Goal: Transaction & Acquisition: Purchase product/service

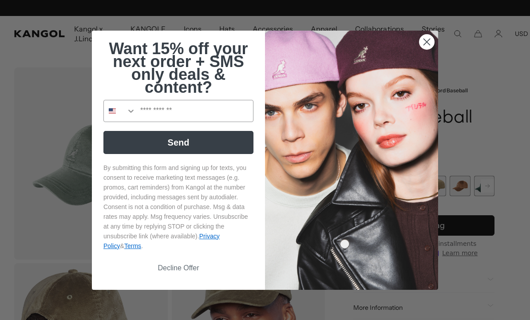
scroll to position [0, 183]
click at [421, 43] on circle "Close dialog" at bounding box center [427, 41] width 15 height 15
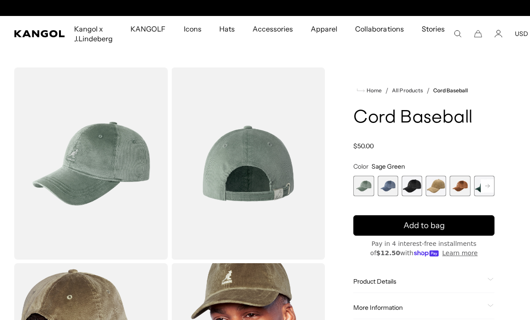
scroll to position [0, 0]
click at [414, 187] on span "3 of 9" at bounding box center [412, 186] width 20 height 20
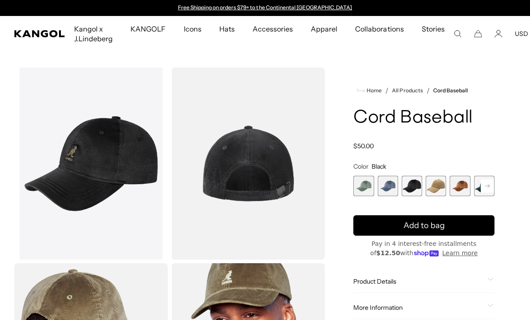
click at [429, 190] on span "4 of 9" at bounding box center [436, 186] width 20 height 20
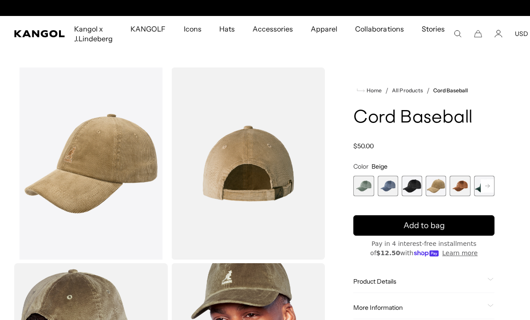
scroll to position [0, 183]
click at [457, 183] on span "5 of 9" at bounding box center [460, 186] width 20 height 20
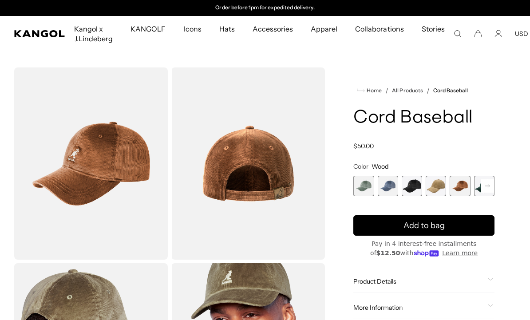
click at [469, 186] on span "5 of 9" at bounding box center [460, 186] width 20 height 20
click at [483, 187] on rect at bounding box center [487, 185] width 13 height 13
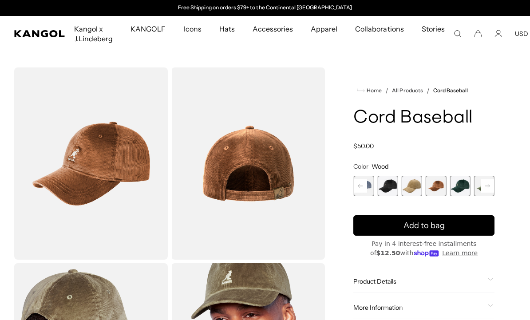
click at [483, 184] on rect at bounding box center [487, 185] width 13 height 13
click at [485, 184] on rect at bounding box center [487, 185] width 13 height 13
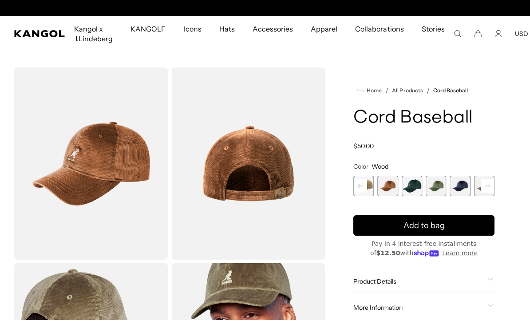
scroll to position [0, 183]
click at [485, 184] on span "9 of 9" at bounding box center [484, 186] width 20 height 20
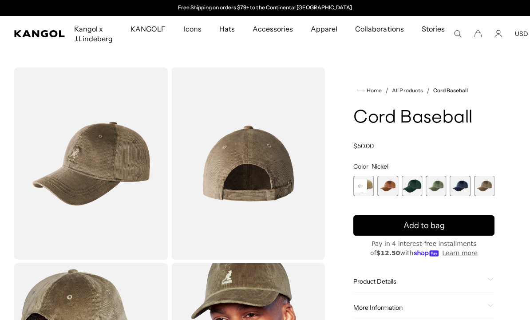
click at [457, 184] on span "8 of 9" at bounding box center [460, 186] width 20 height 20
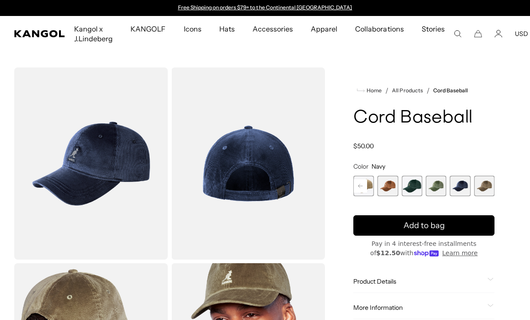
click at [427, 180] on span "7 of 9" at bounding box center [436, 186] width 20 height 20
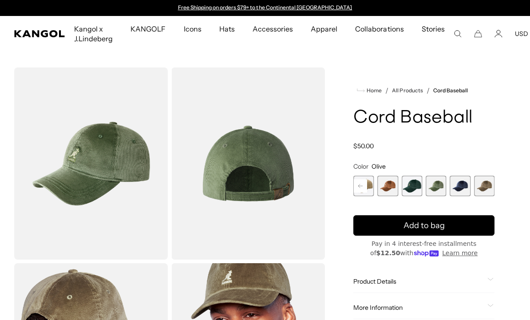
click at [394, 186] on span "5 of 9" at bounding box center [388, 186] width 20 height 20
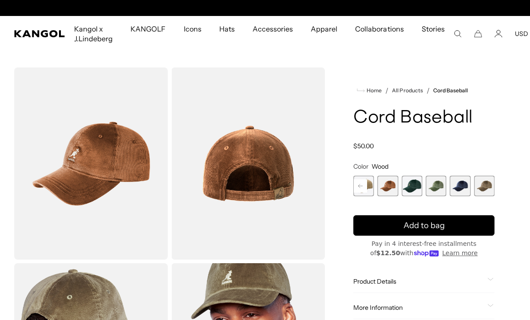
scroll to position [0, 183]
